Goal: Task Accomplishment & Management: Use online tool/utility

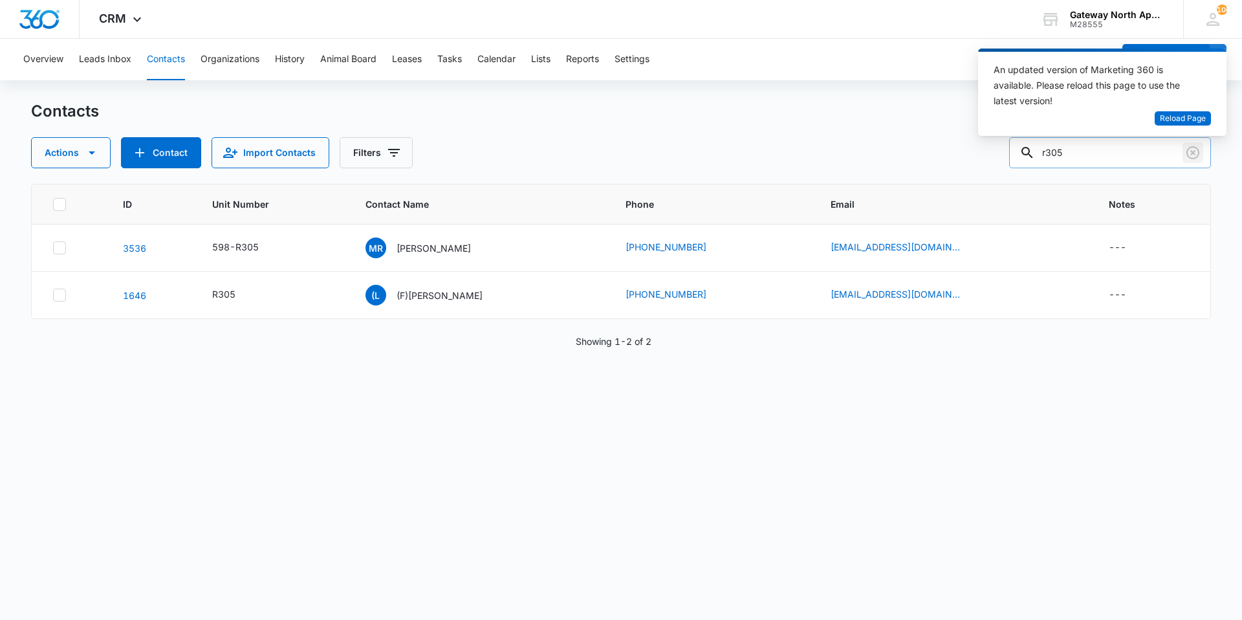
click at [1187, 151] on icon "Clear" at bounding box center [1193, 153] width 16 height 16
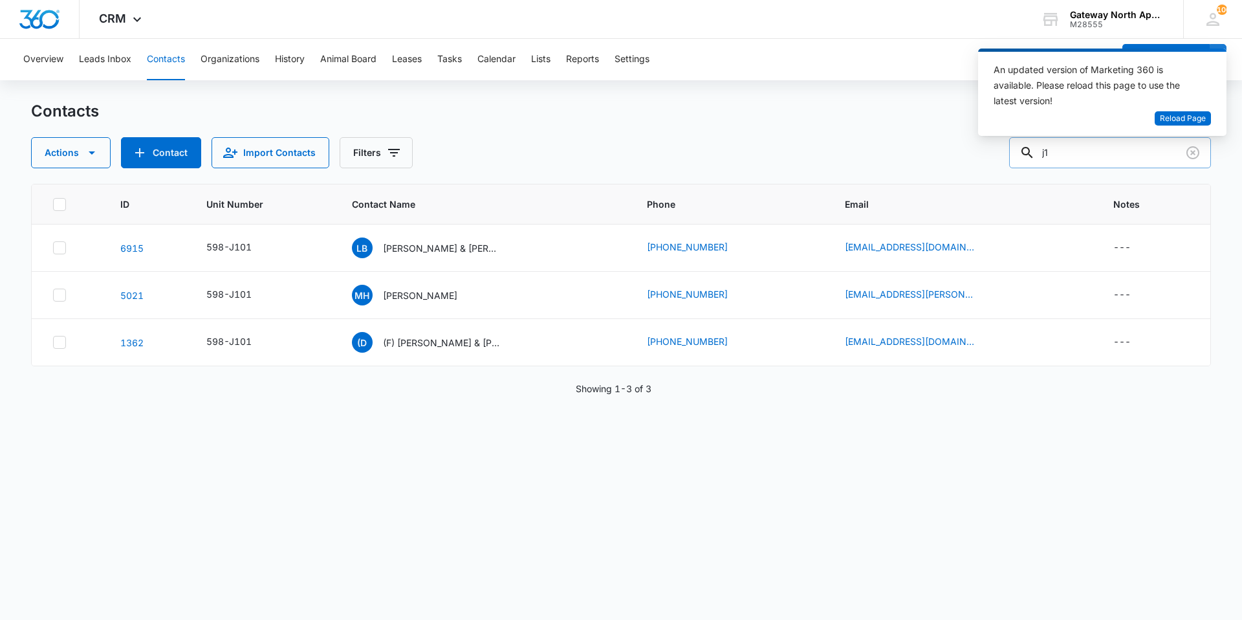
type input "j"
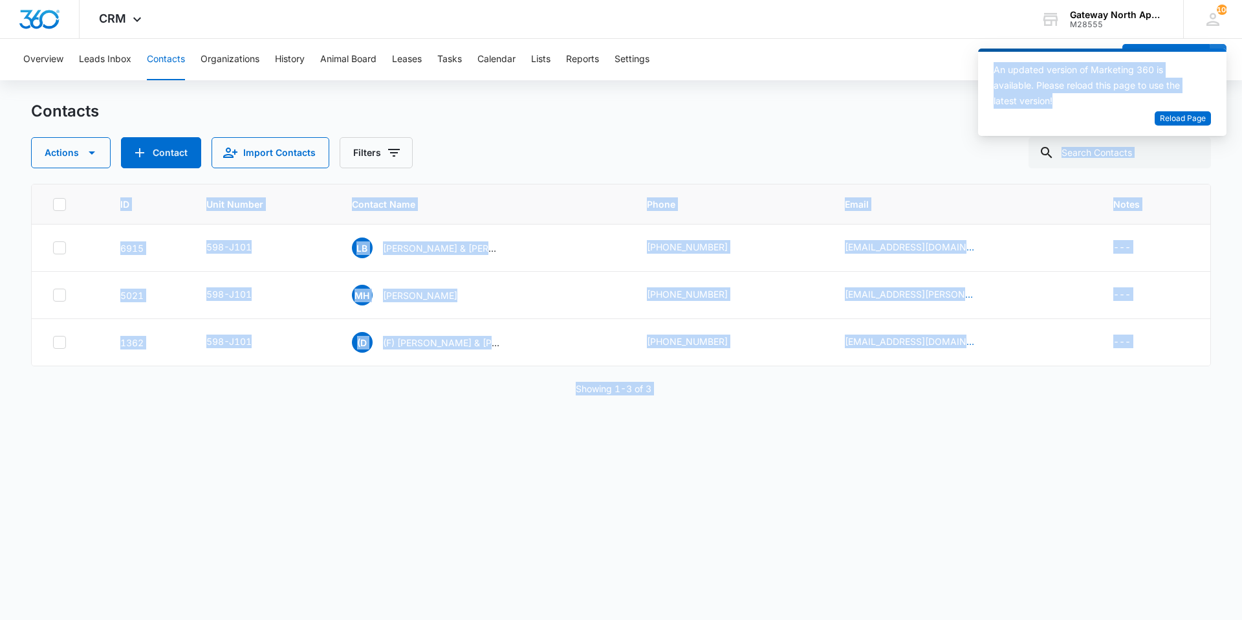
drag, startPoint x: 1114, startPoint y: 146, endPoint x: 1108, endPoint y: 172, distance: 26.4
click at [1110, 169] on body "CRM Apps Reputation Websites Forms CRM Email Social Content Ads Intelligence Fi…" at bounding box center [621, 310] width 1242 height 620
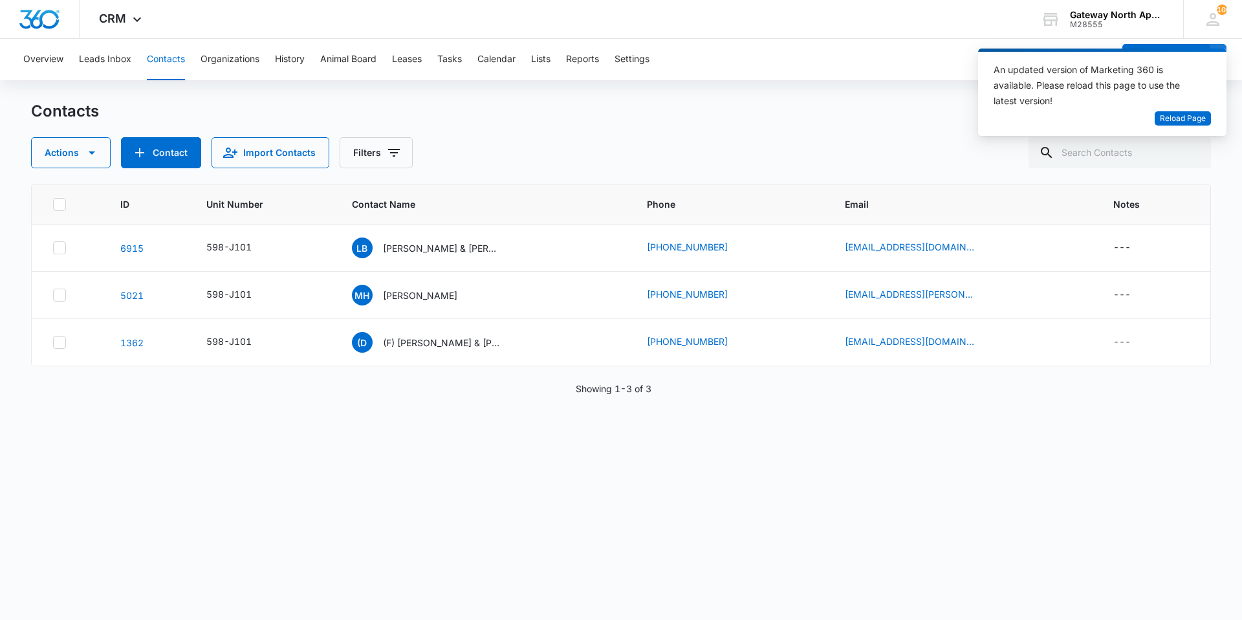
drag, startPoint x: 608, startPoint y: 161, endPoint x: 647, endPoint y: 151, distance: 40.0
click at [609, 159] on div "Actions Contact Import Contacts Filters" at bounding box center [621, 152] width 1180 height 31
click at [1092, 155] on input "text" at bounding box center [1120, 152] width 182 height 31
type input "k200"
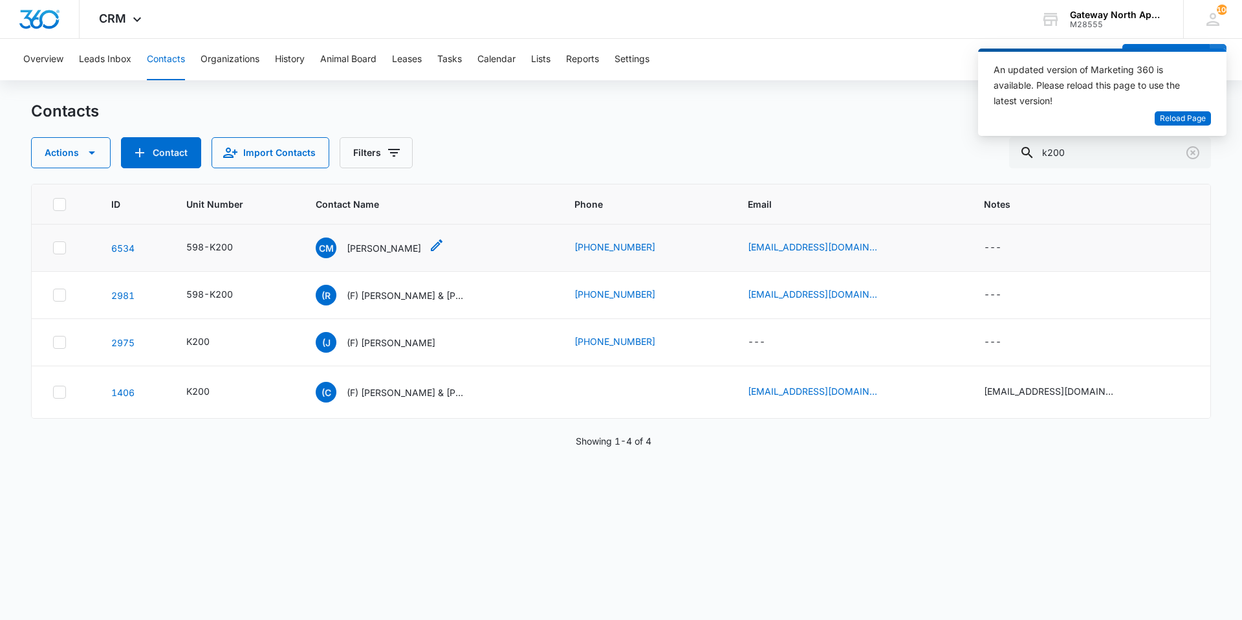
click at [393, 254] on p "[PERSON_NAME]" at bounding box center [384, 248] width 74 height 14
click at [401, 247] on p "[PERSON_NAME]" at bounding box center [384, 248] width 74 height 14
click at [397, 250] on p "[PERSON_NAME]" at bounding box center [384, 248] width 74 height 14
click at [193, 247] on div "598-K200" at bounding box center [209, 247] width 47 height 14
click at [368, 245] on p "[PERSON_NAME]" at bounding box center [384, 248] width 74 height 14
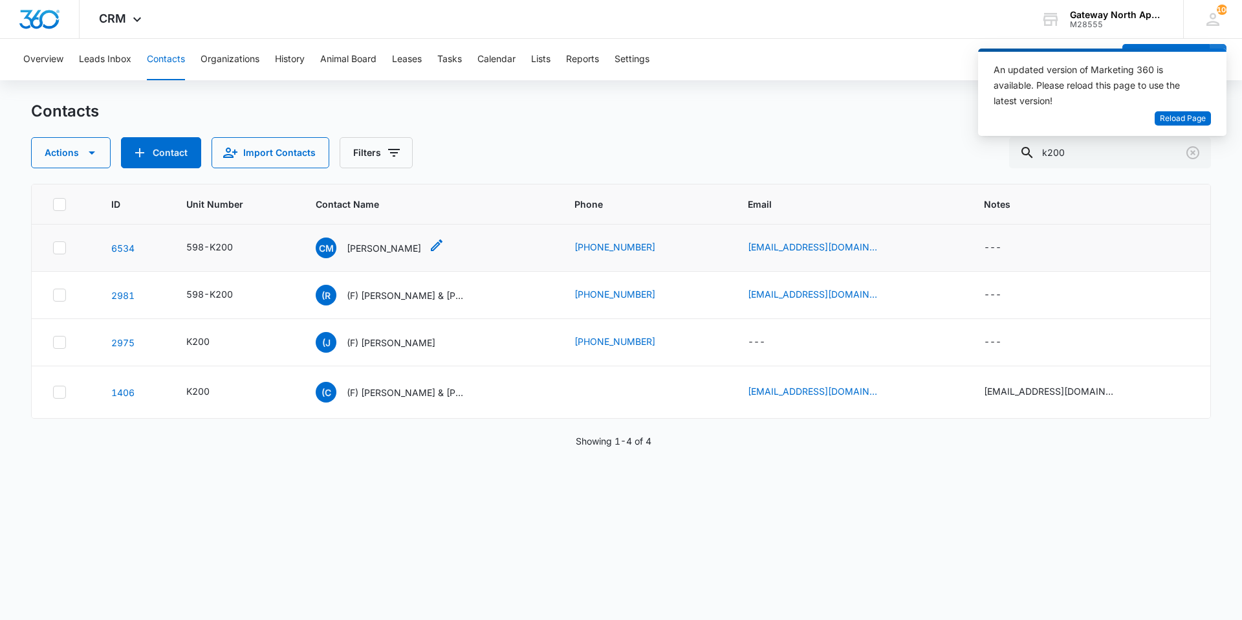
click at [392, 250] on p "[PERSON_NAME]" at bounding box center [384, 248] width 74 height 14
click at [382, 244] on p "[PERSON_NAME]" at bounding box center [384, 248] width 74 height 14
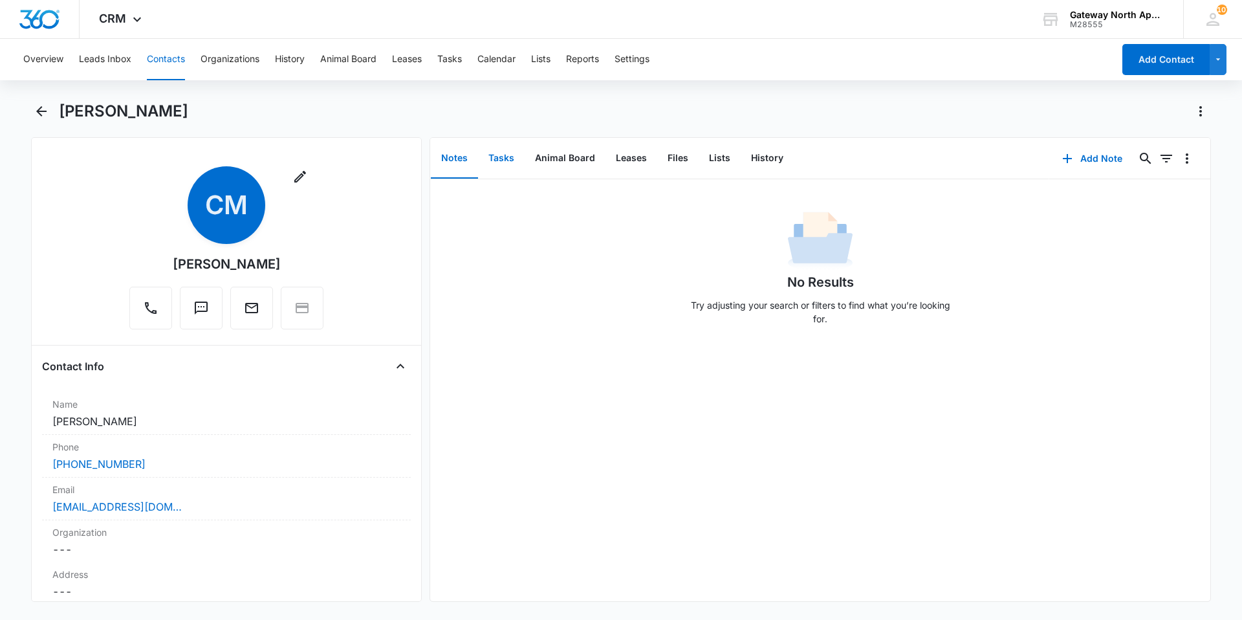
click at [503, 155] on button "Tasks" at bounding box center [501, 158] width 47 height 40
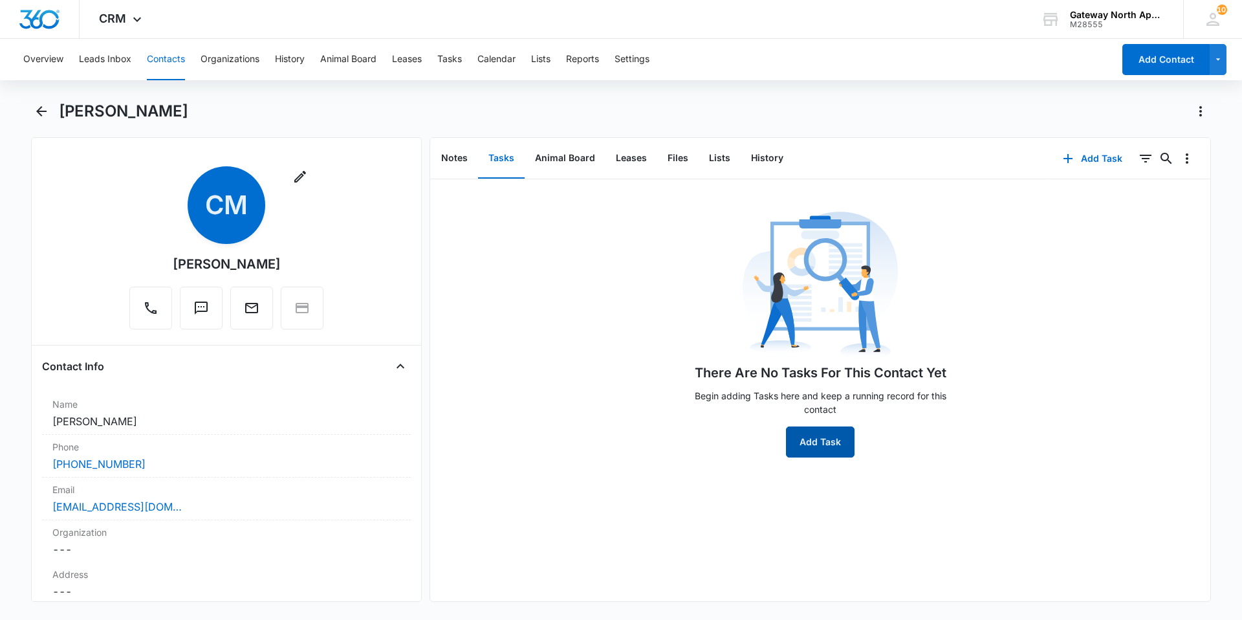
click at [812, 447] on button "Add Task" at bounding box center [820, 441] width 69 height 31
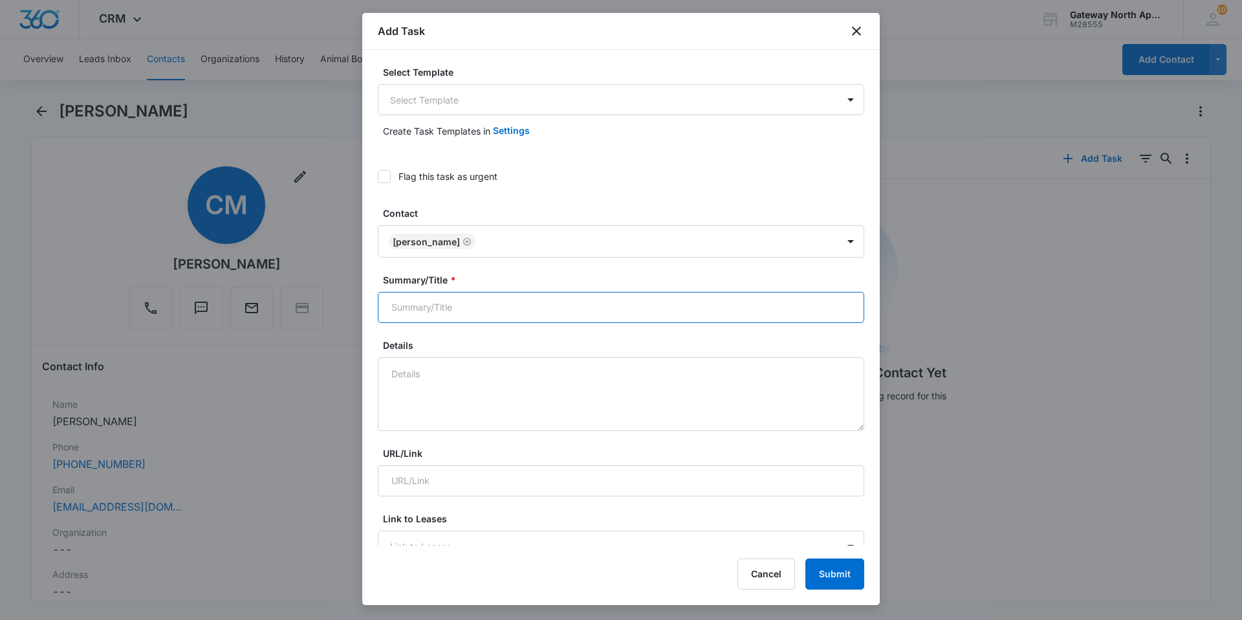
click at [575, 309] on input "Summary/Title *" at bounding box center [621, 307] width 487 height 31
type input "598-K200"
click at [544, 406] on textarea "Details" at bounding box center [621, 394] width 487 height 74
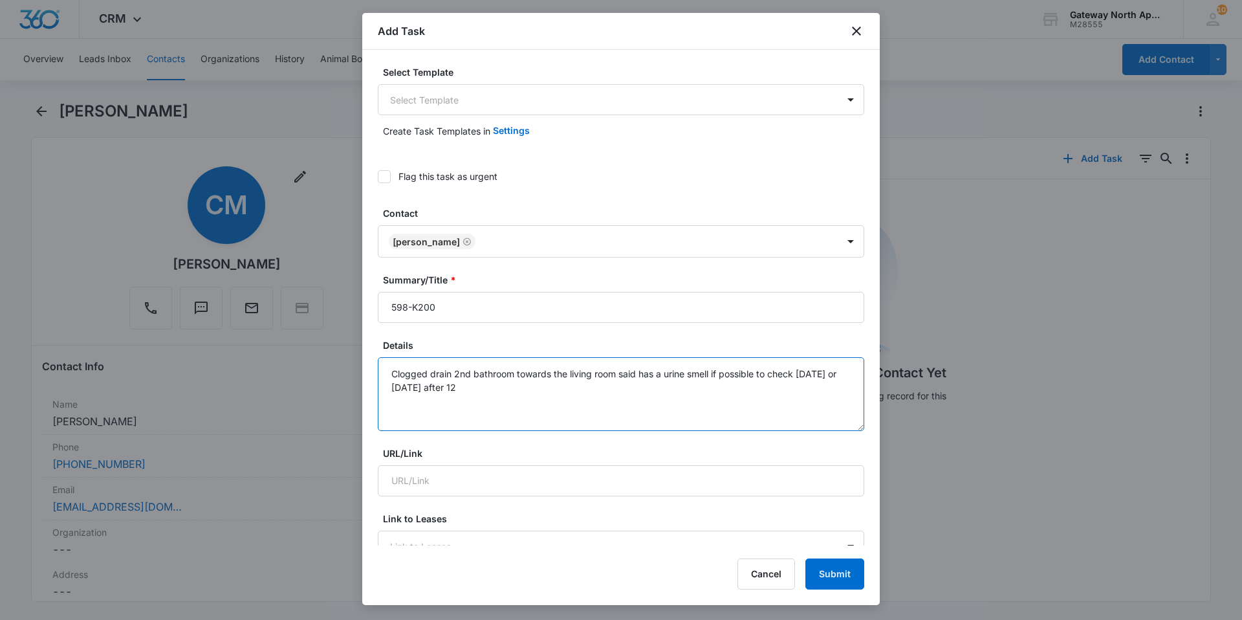
click at [453, 371] on textarea "Clogged drain 2nd bathroom towards the living room said has a urine smell if po…" at bounding box center [621, 394] width 487 height 74
click at [600, 373] on textarea "Clogged drain in bathtub and sink 2nd bathroom towards the living room said has…" at bounding box center [621, 394] width 487 height 74
click at [557, 369] on textarea "Clogged drain in bathtub and sink 2nd bathroom towards the living room said has…" at bounding box center [621, 394] width 487 height 74
click at [610, 374] on textarea "Clogged drain in bathtub and sink Larger bathroom towards the living room said …" at bounding box center [621, 394] width 487 height 74
click at [657, 389] on textarea "Clogged drain in bathtub and sink larger bathroom right next to the W/D towards…" at bounding box center [621, 394] width 487 height 74
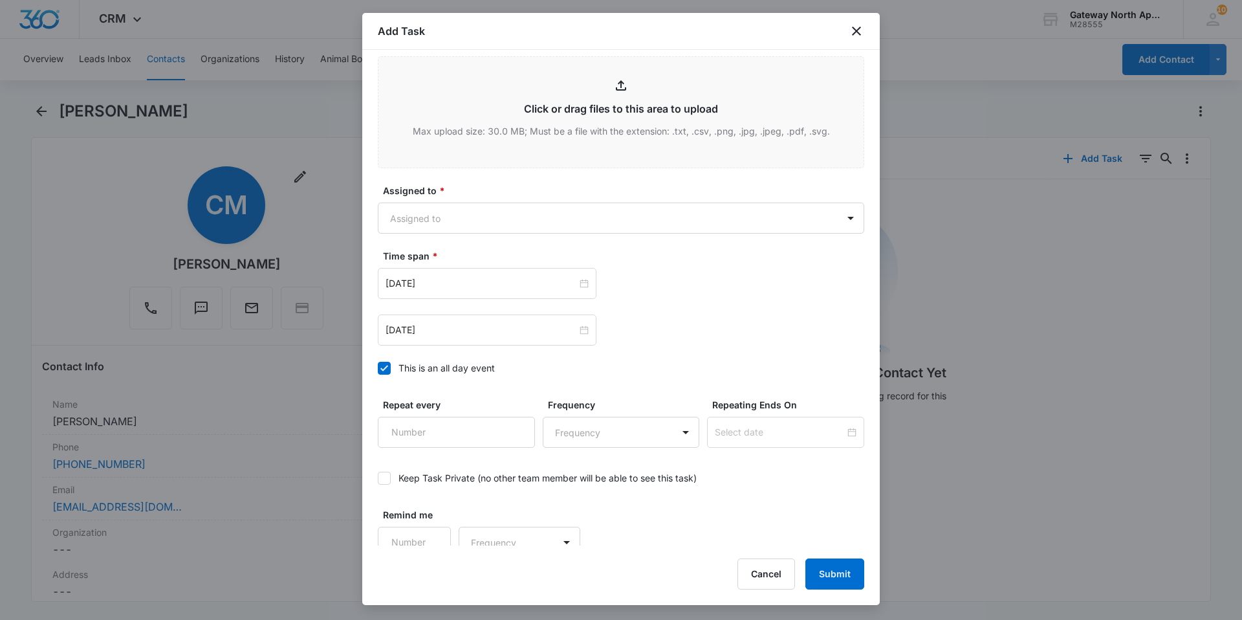
scroll to position [699, 0]
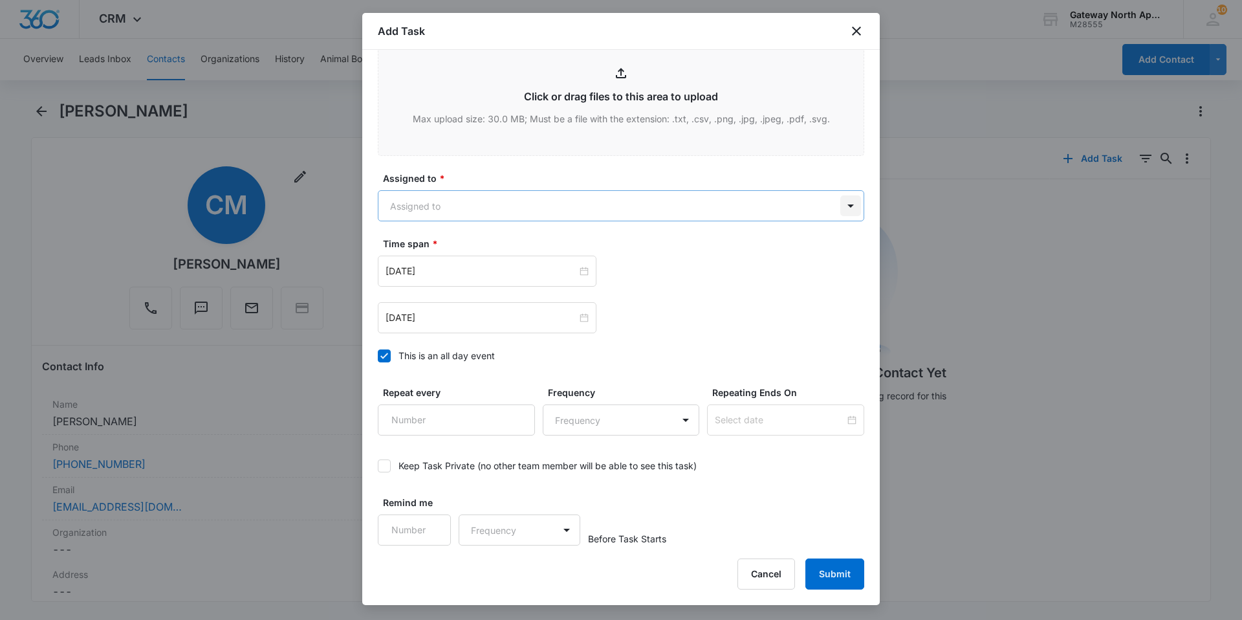
type textarea "Clogged drain in bathtub and sink larger bathroom right next to the W/D towards…"
click at [835, 209] on body "CRM Apps Reputation Websites Forms CRM Email Social Content Ads Intelligence Fi…" at bounding box center [621, 310] width 1242 height 620
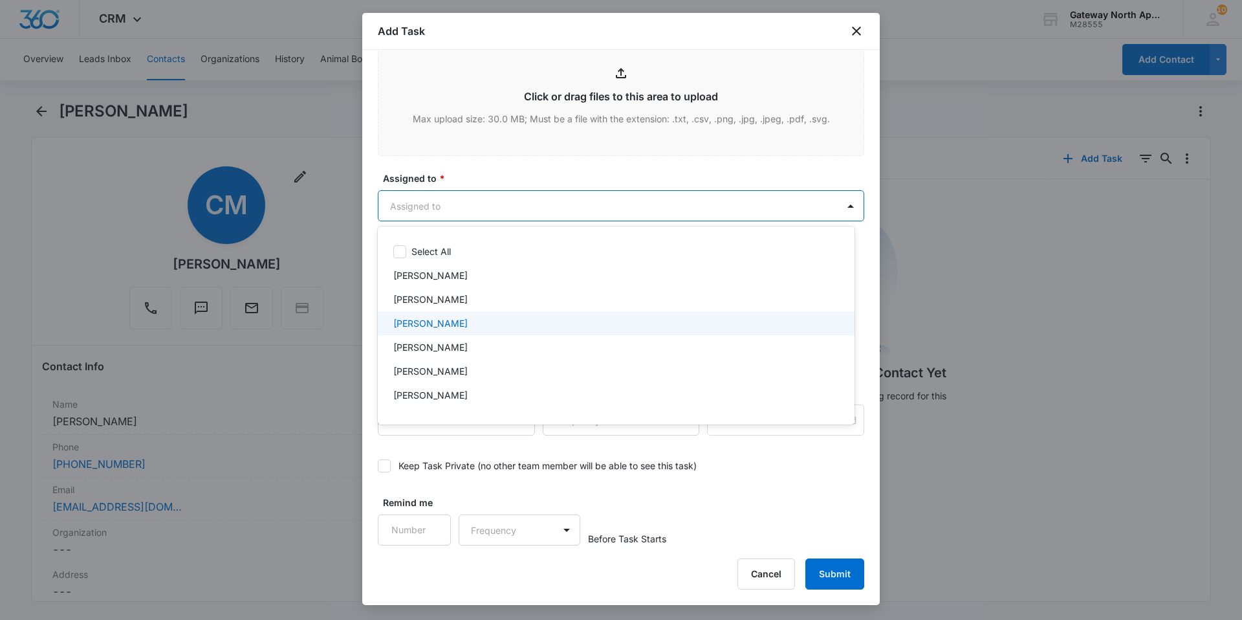
click at [523, 324] on div "[PERSON_NAME]" at bounding box center [614, 323] width 443 height 14
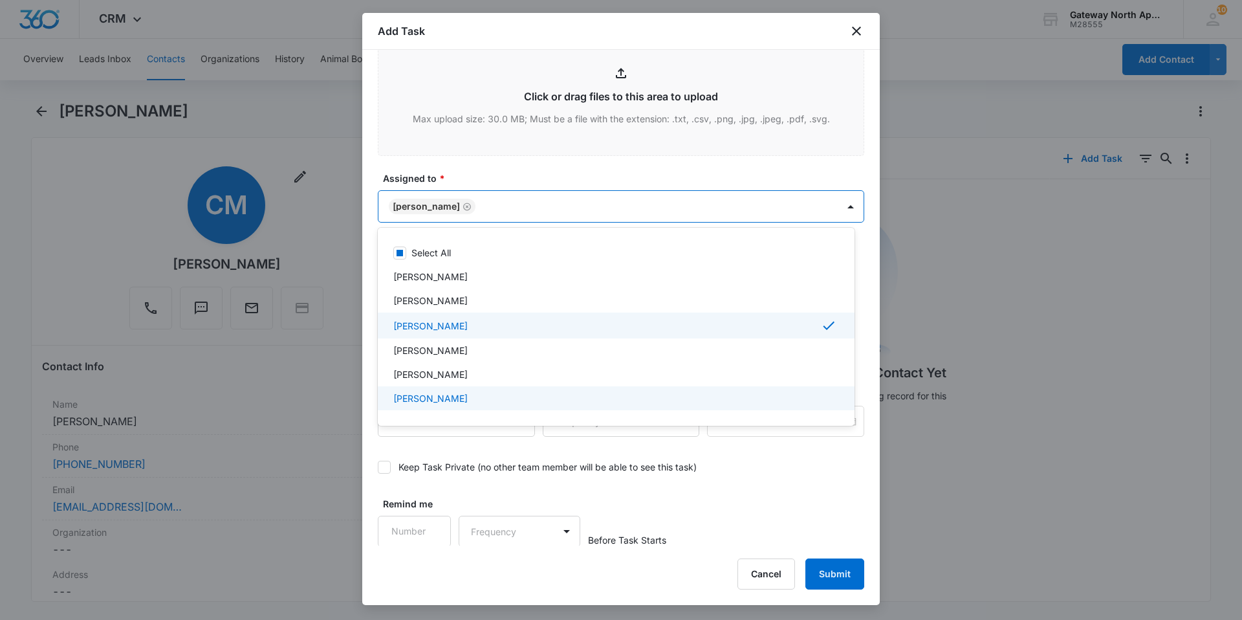
click at [765, 463] on div at bounding box center [621, 310] width 1242 height 620
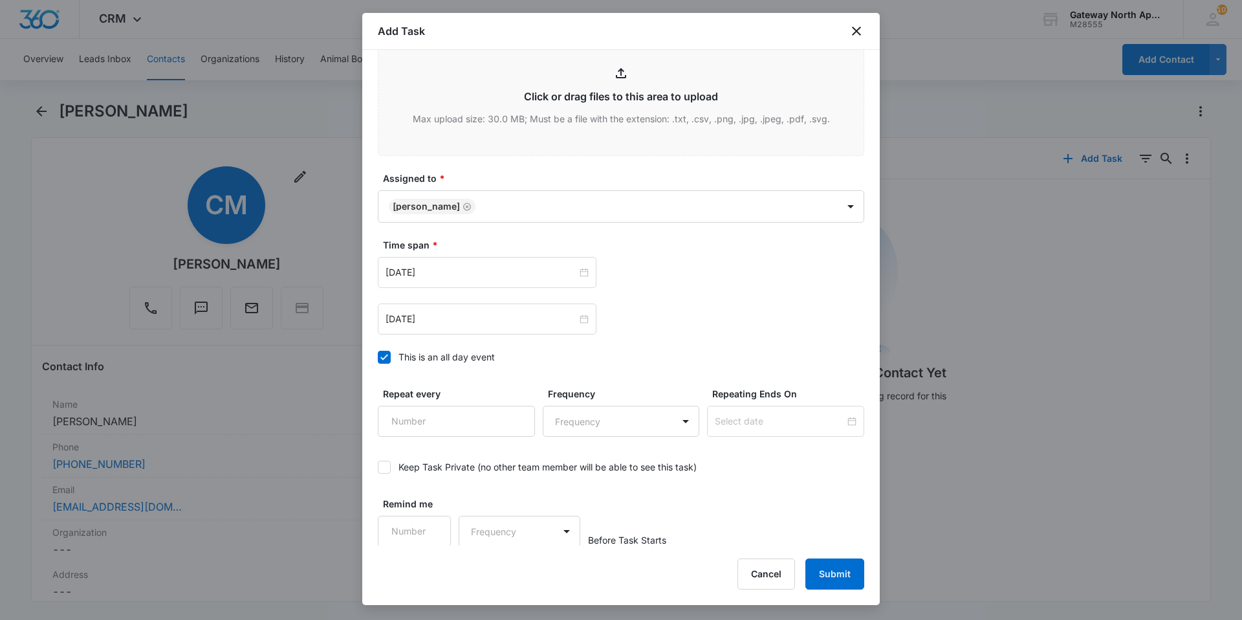
scroll to position [701, 0]
click at [586, 318] on div "[DATE]" at bounding box center [487, 317] width 219 height 31
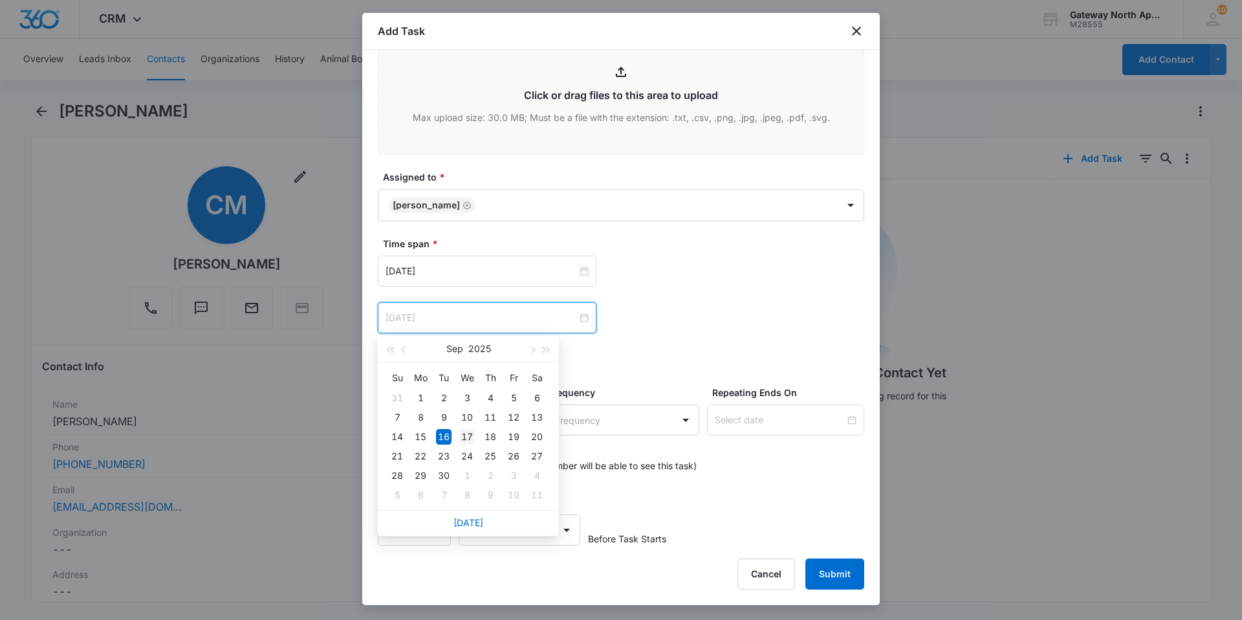
type input "[DATE]"
click at [462, 435] on div "17" at bounding box center [467, 437] width 16 height 16
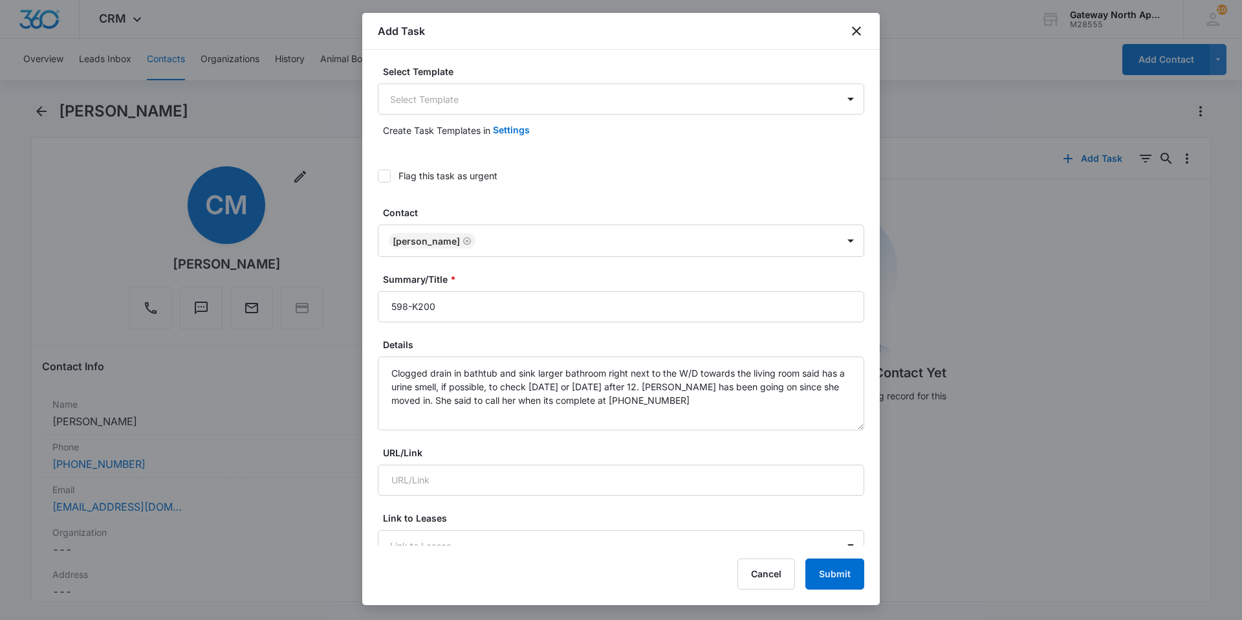
scroll to position [0, 0]
click at [461, 312] on input "598-K200" at bounding box center [621, 307] width 487 height 31
type input "598-K200 work order"
click at [829, 568] on button "Submit" at bounding box center [835, 573] width 59 height 31
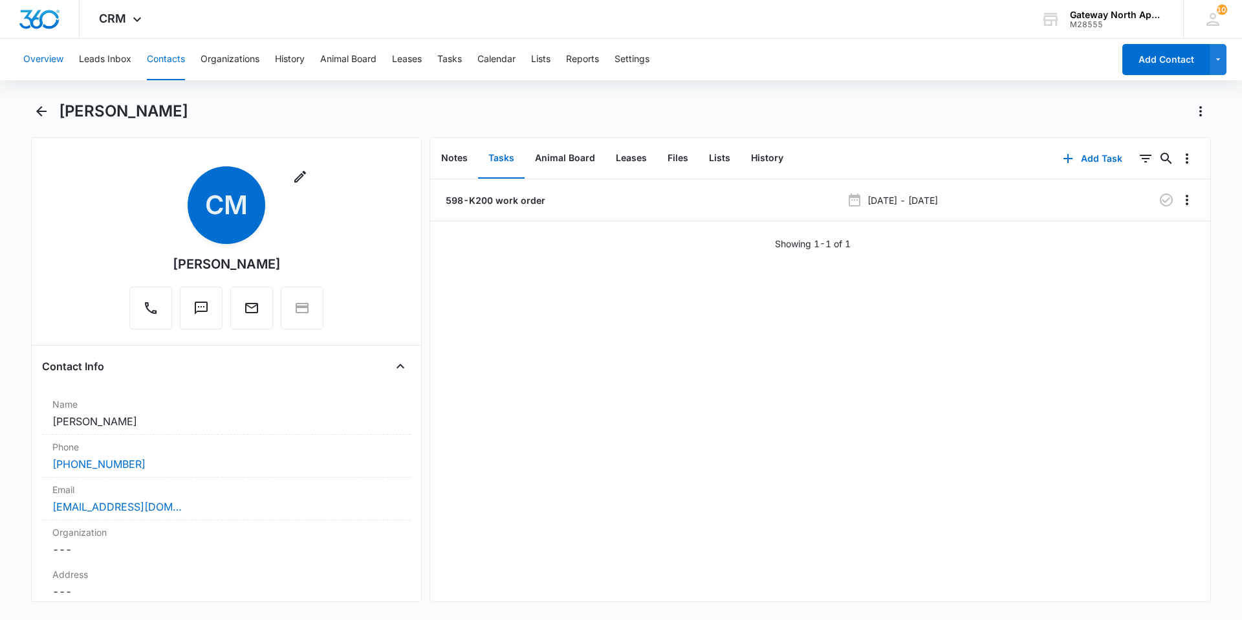
click at [43, 58] on button "Overview" at bounding box center [43, 59] width 40 height 41
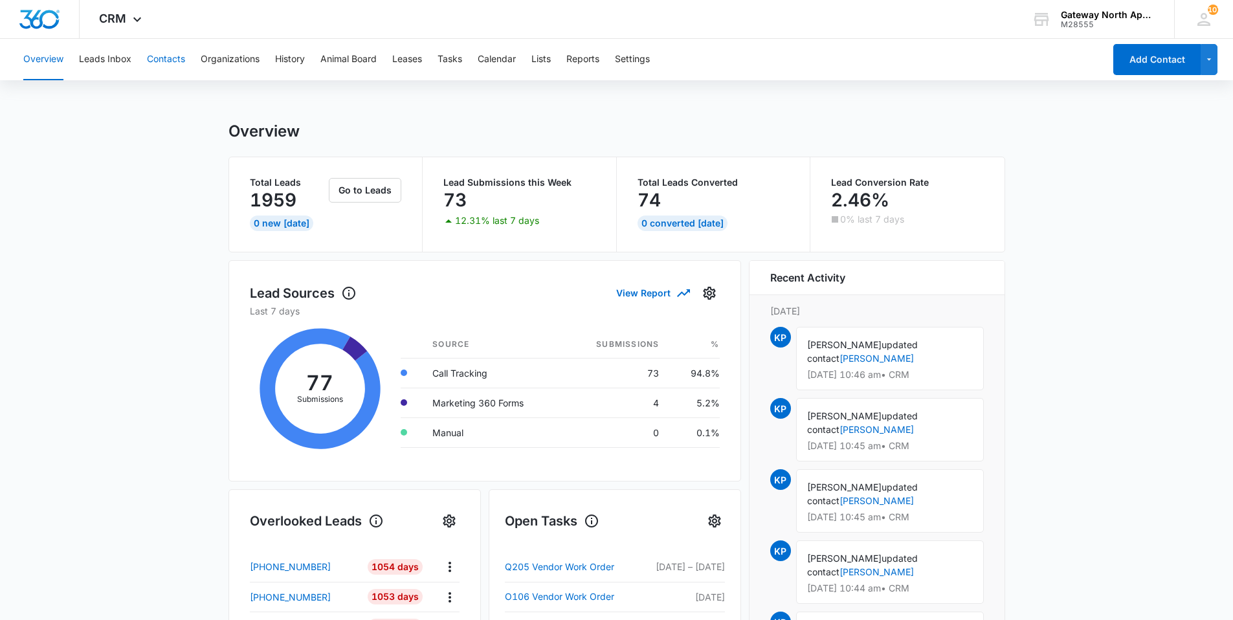
click at [170, 60] on button "Contacts" at bounding box center [166, 59] width 38 height 41
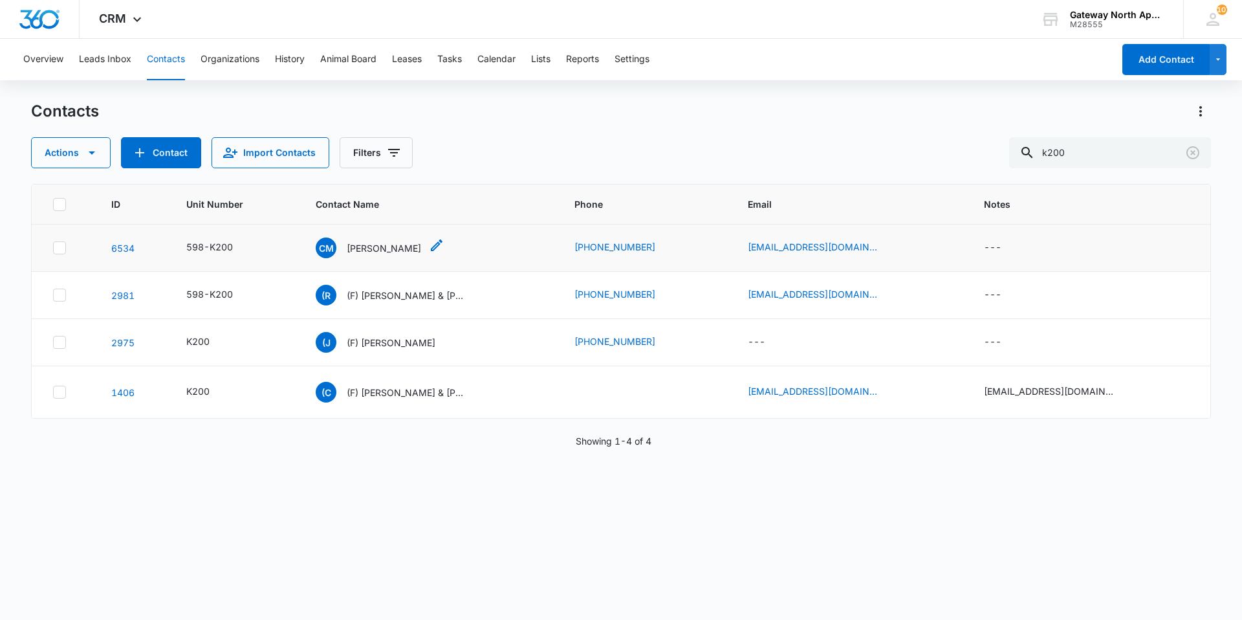
click at [390, 249] on p "[PERSON_NAME]" at bounding box center [384, 248] width 74 height 14
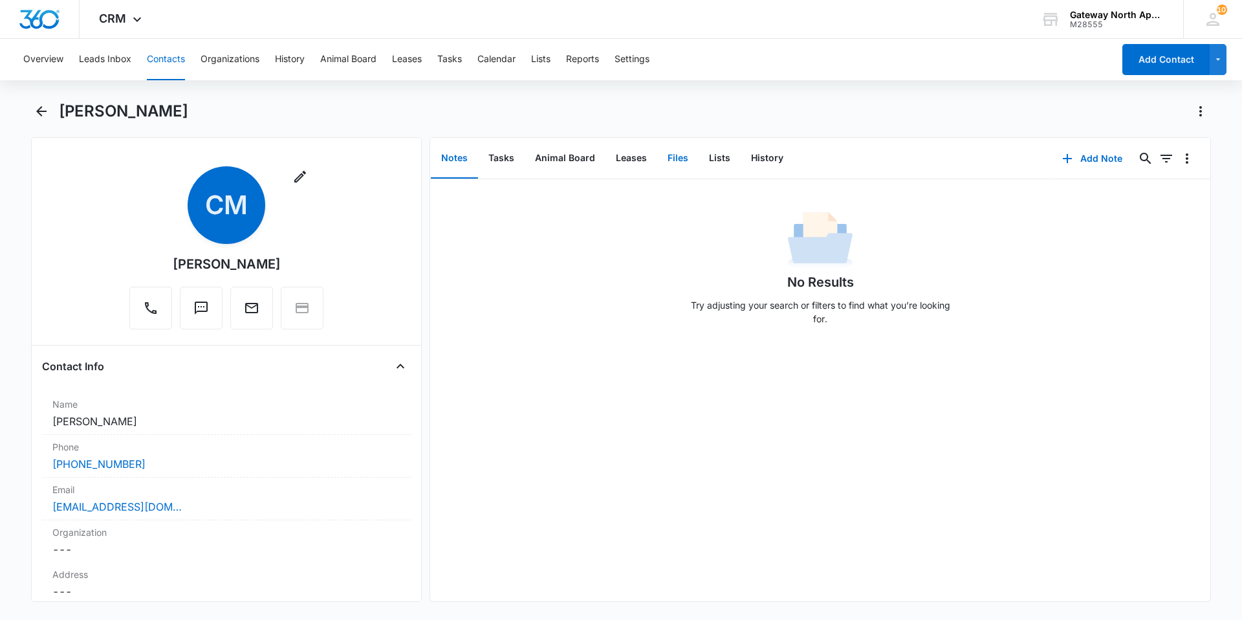
click at [675, 160] on button "Files" at bounding box center [677, 158] width 41 height 40
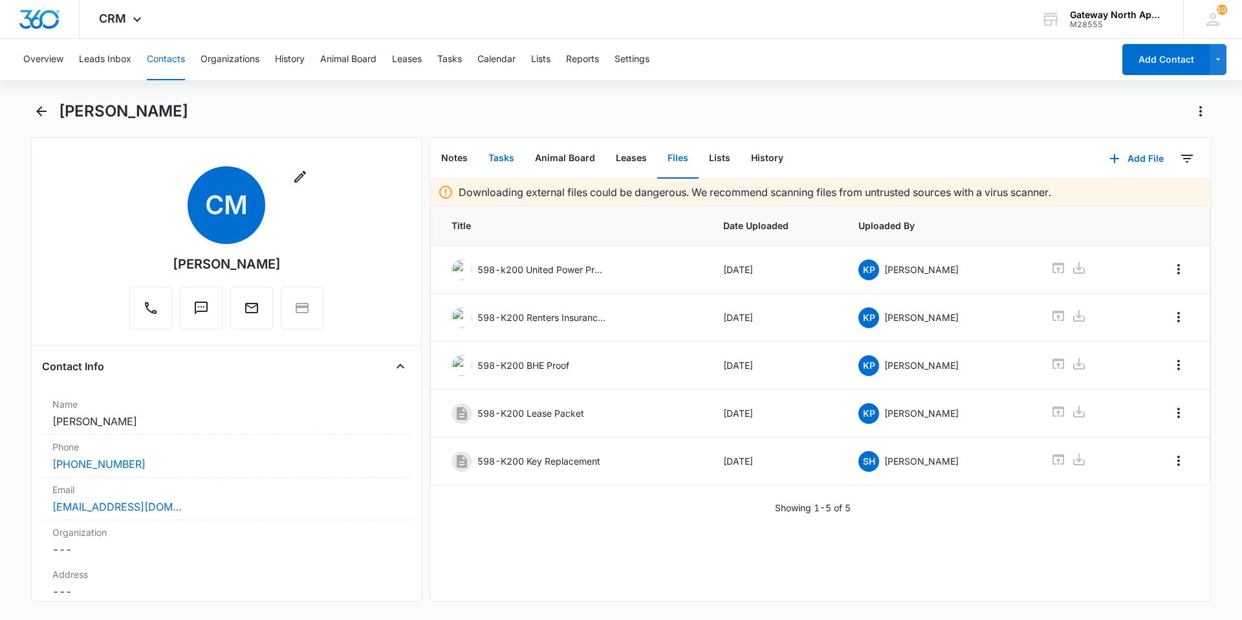
click at [508, 161] on button "Tasks" at bounding box center [501, 158] width 47 height 40
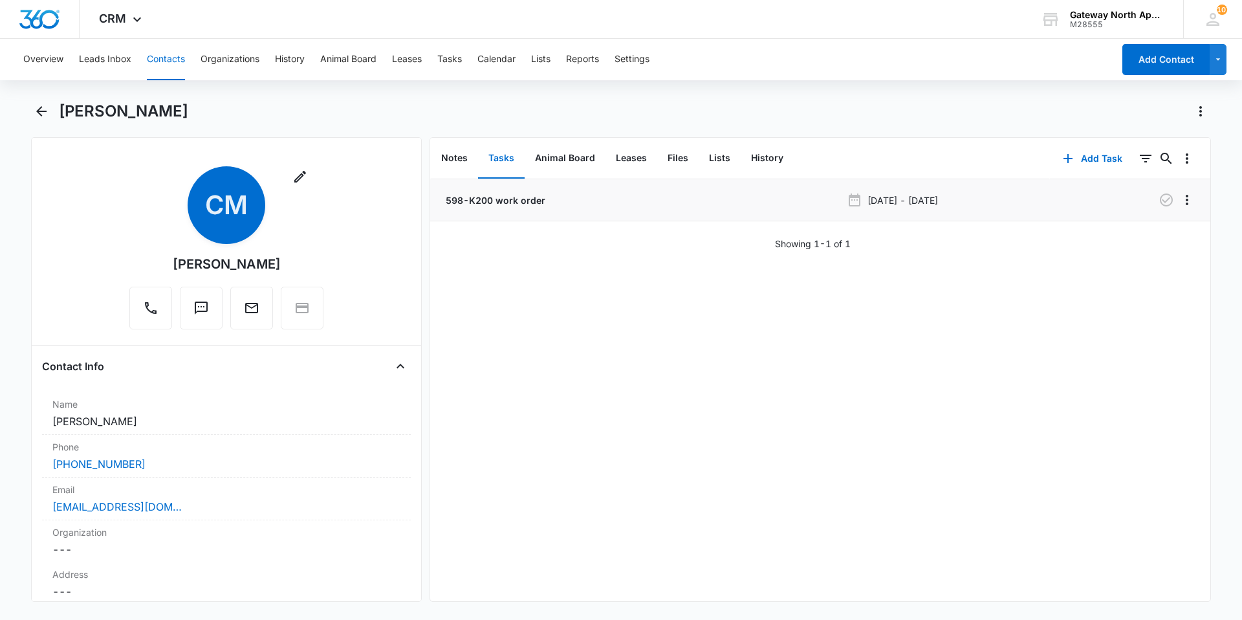
click at [522, 203] on p "598-K200 work order" at bounding box center [494, 200] width 102 height 14
